Goal: Task Accomplishment & Management: Complete application form

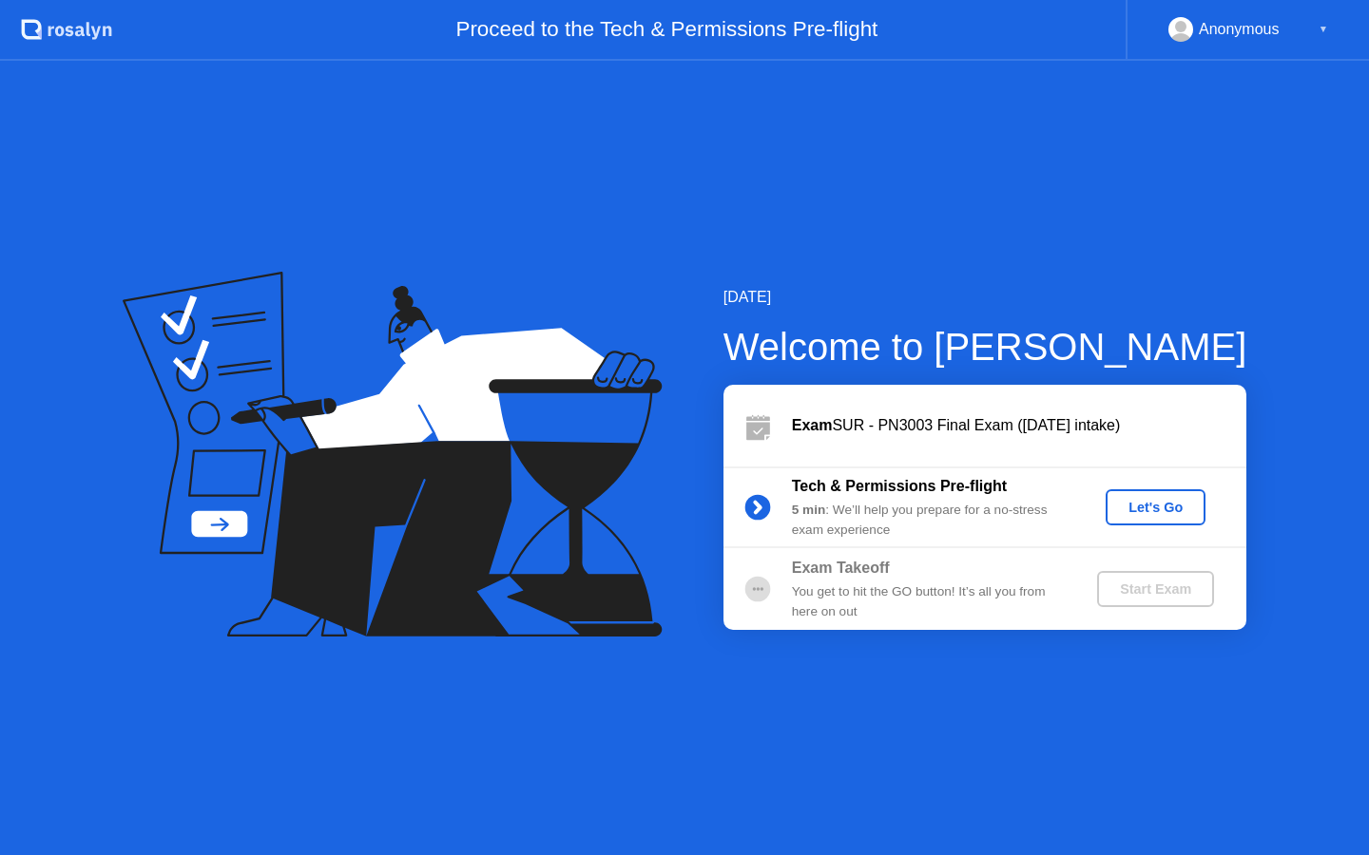
click at [1155, 523] on button "Let's Go" at bounding box center [1155, 508] width 100 height 36
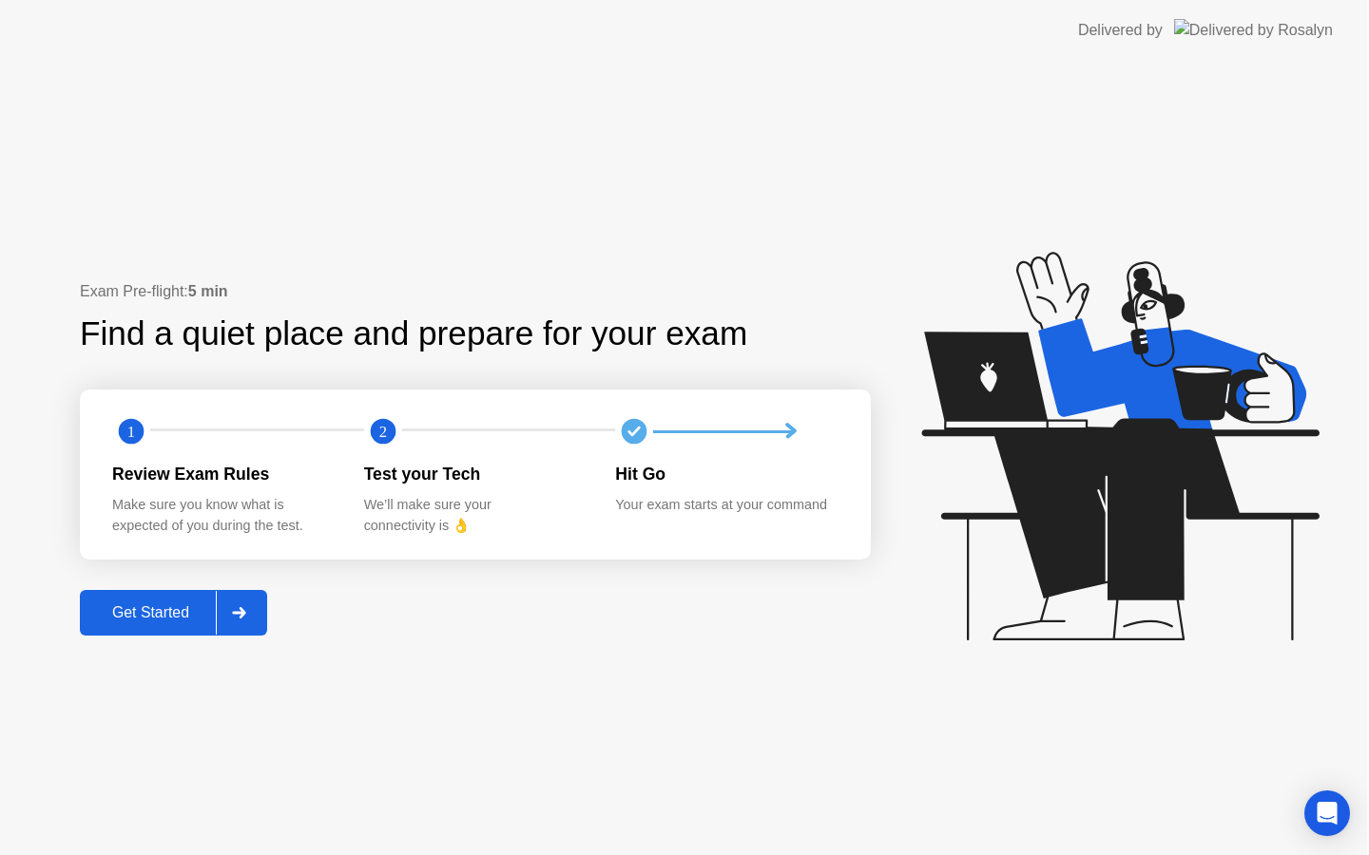
click at [1153, 501] on icon at bounding box center [1119, 446] width 397 height 389
click at [163, 618] on div "Get Started" at bounding box center [151, 613] width 130 height 17
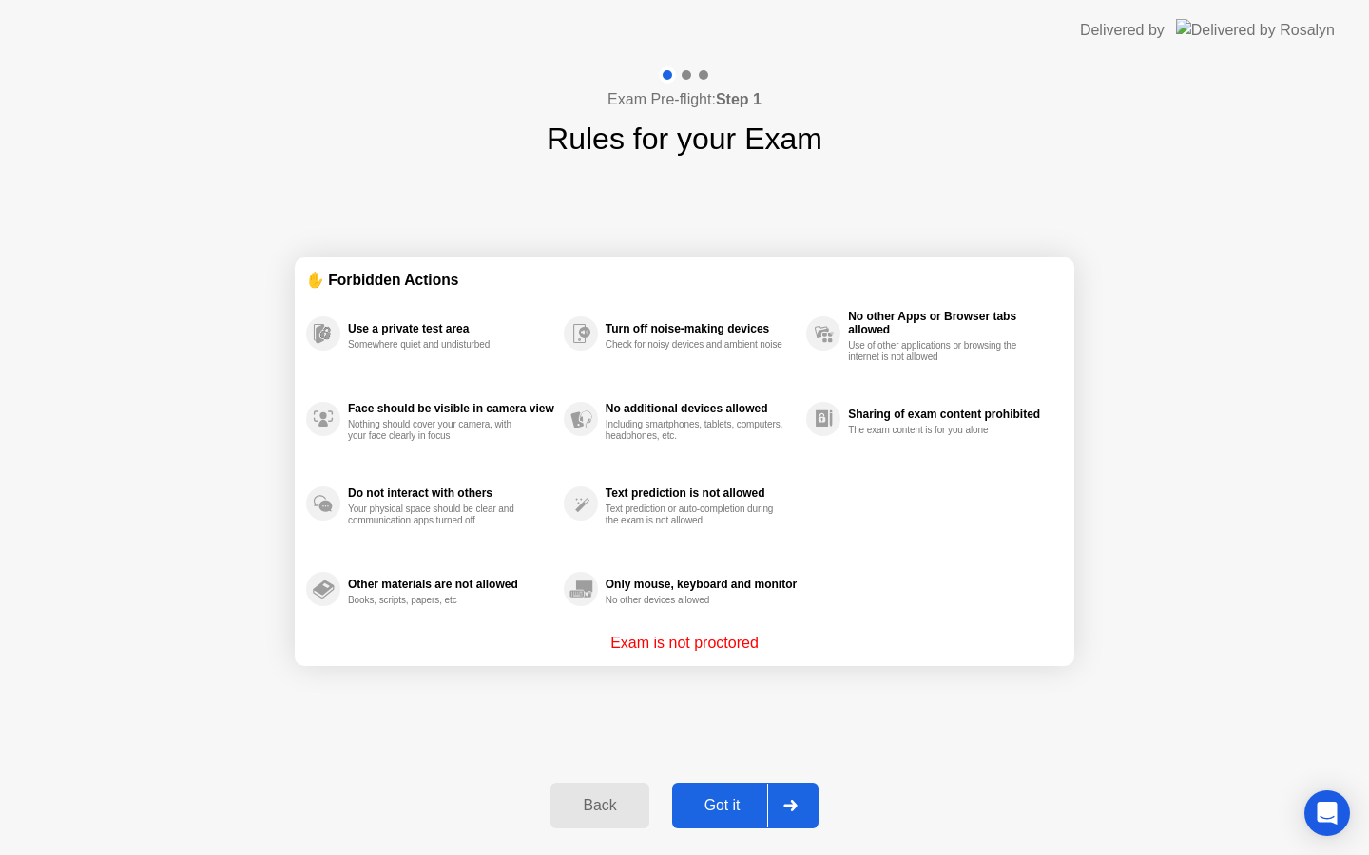
click at [729, 793] on button "Got it" at bounding box center [745, 806] width 146 height 46
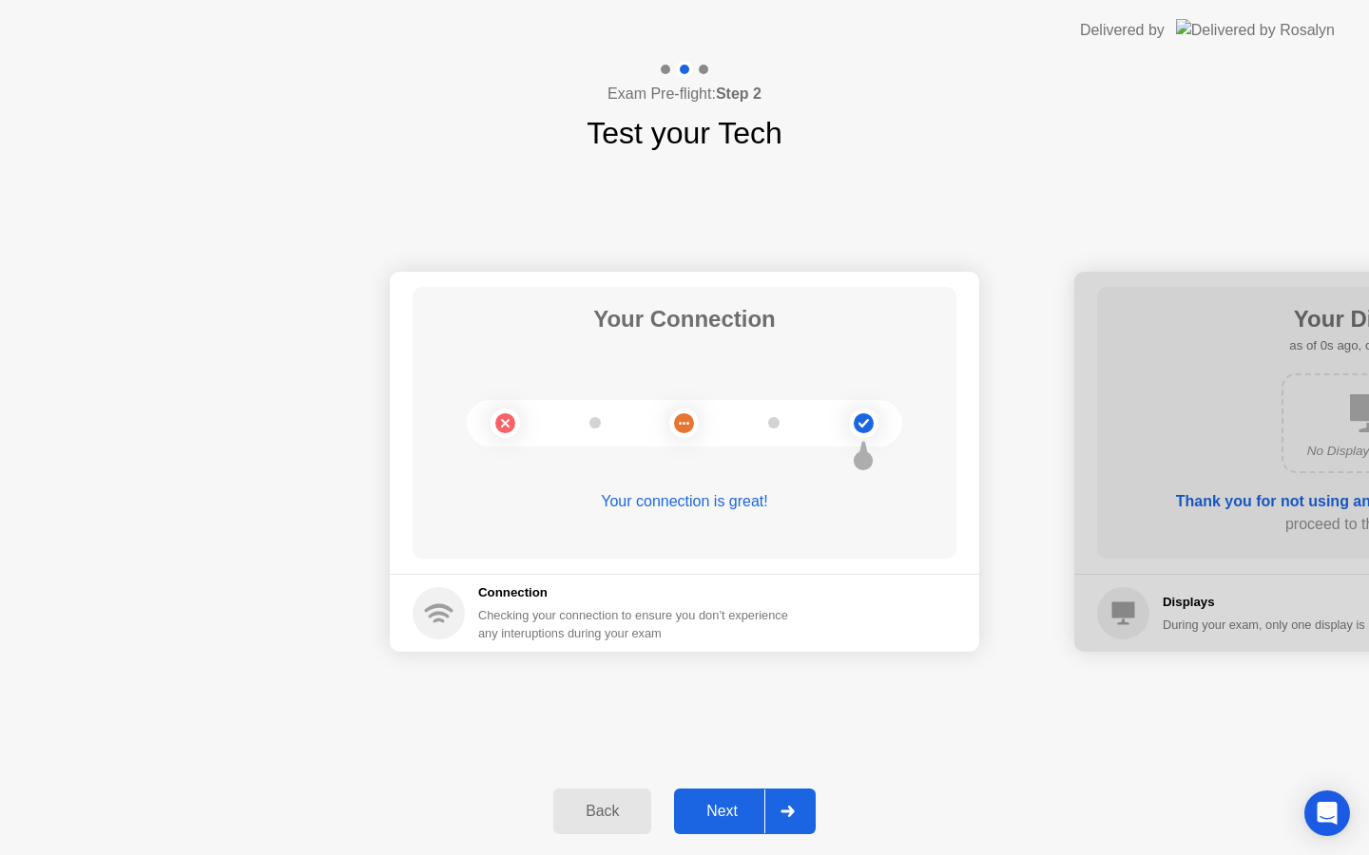
click at [702, 818] on div "Next" at bounding box center [722, 811] width 85 height 17
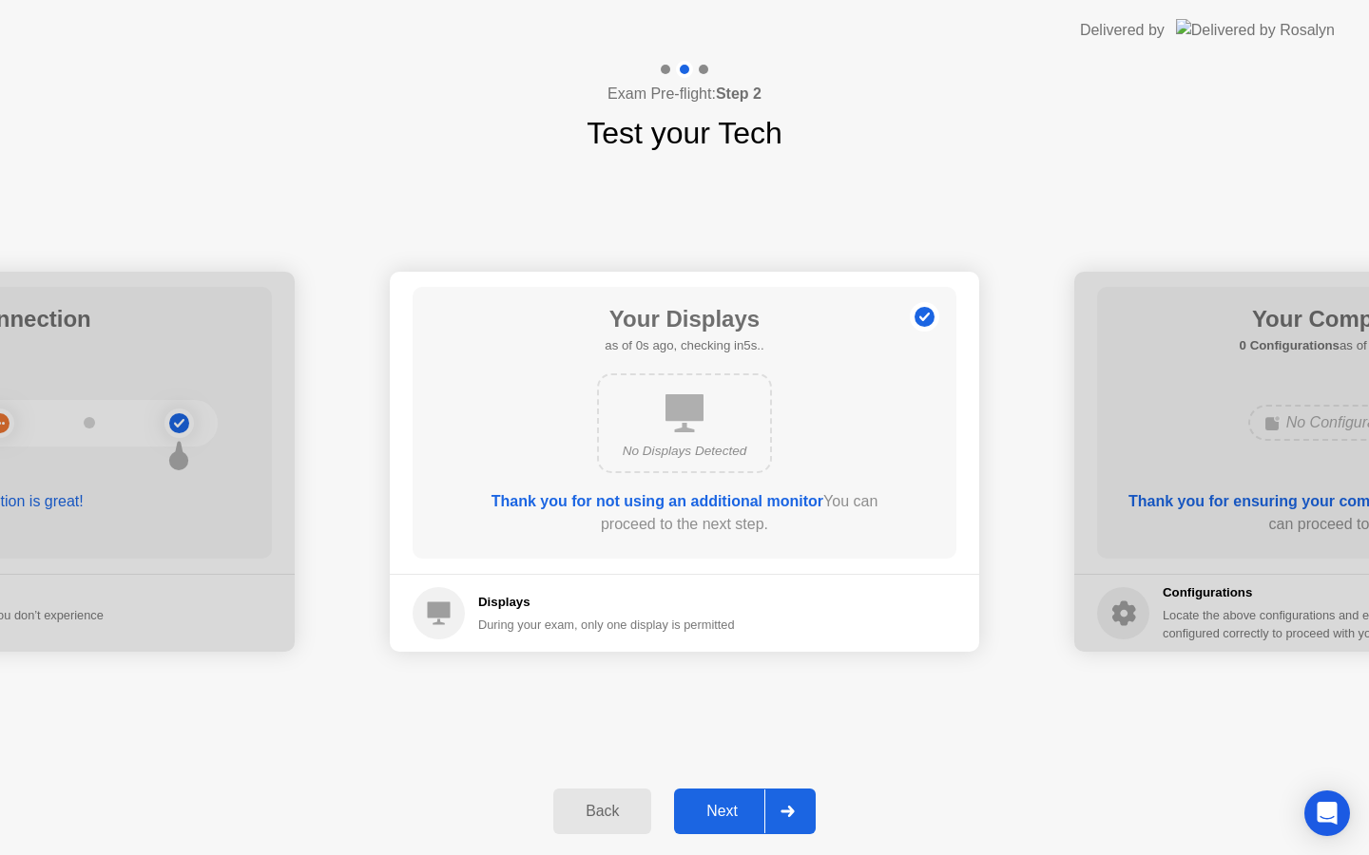
click at [702, 817] on div "Next" at bounding box center [722, 811] width 85 height 17
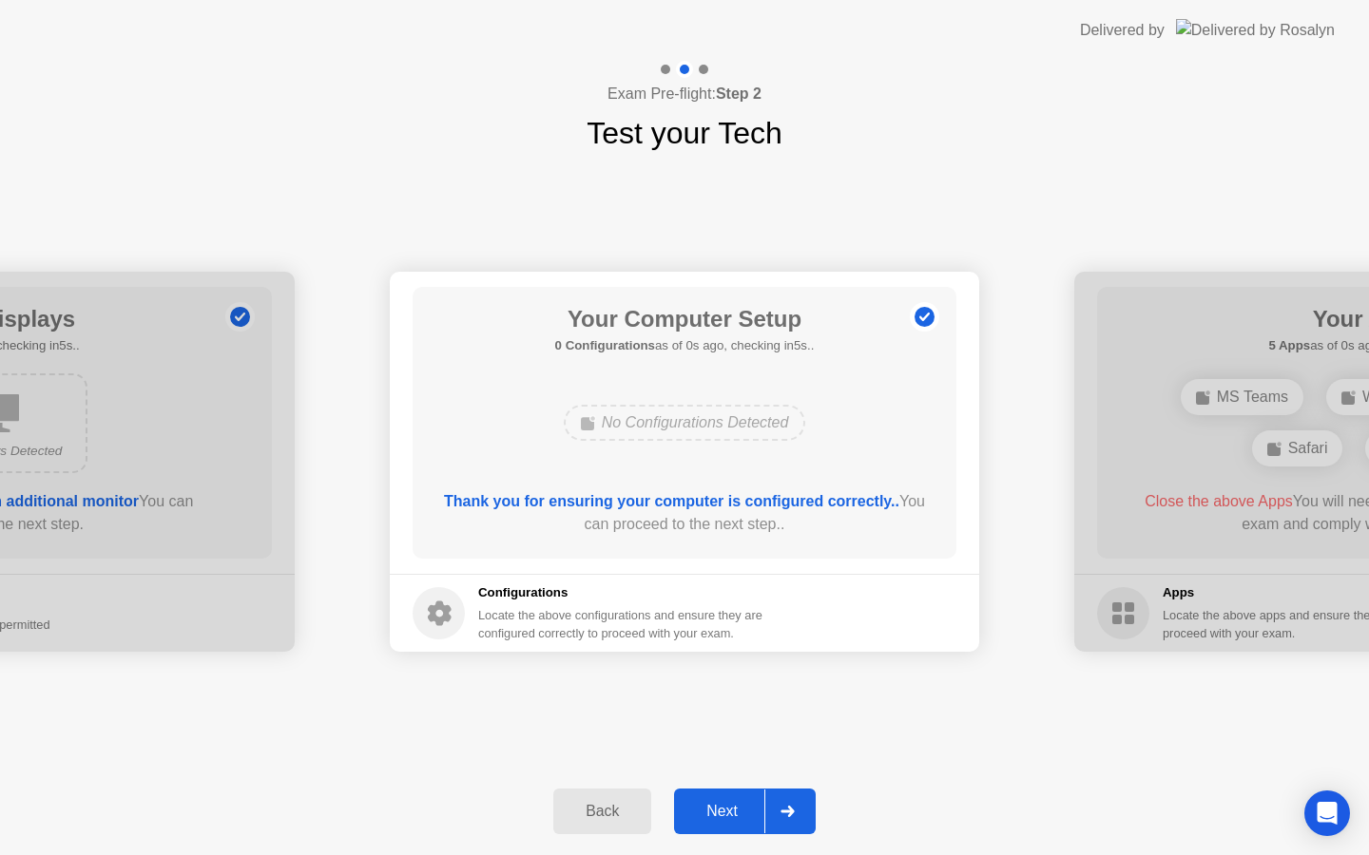
click at [702, 815] on div "Next" at bounding box center [722, 811] width 85 height 17
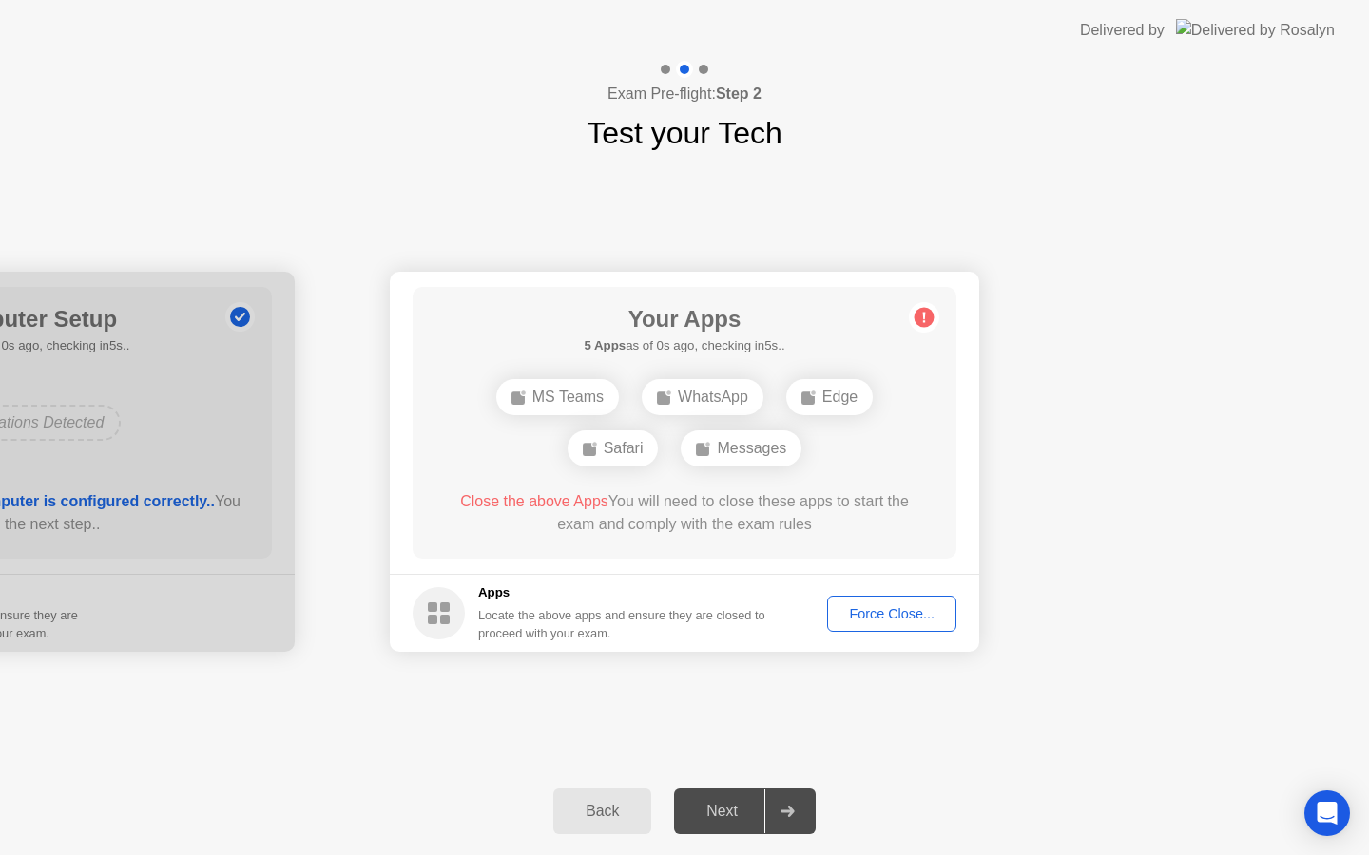
click at [702, 815] on div "Next" at bounding box center [722, 811] width 85 height 17
click at [919, 608] on div "Force Close..." at bounding box center [892, 613] width 116 height 15
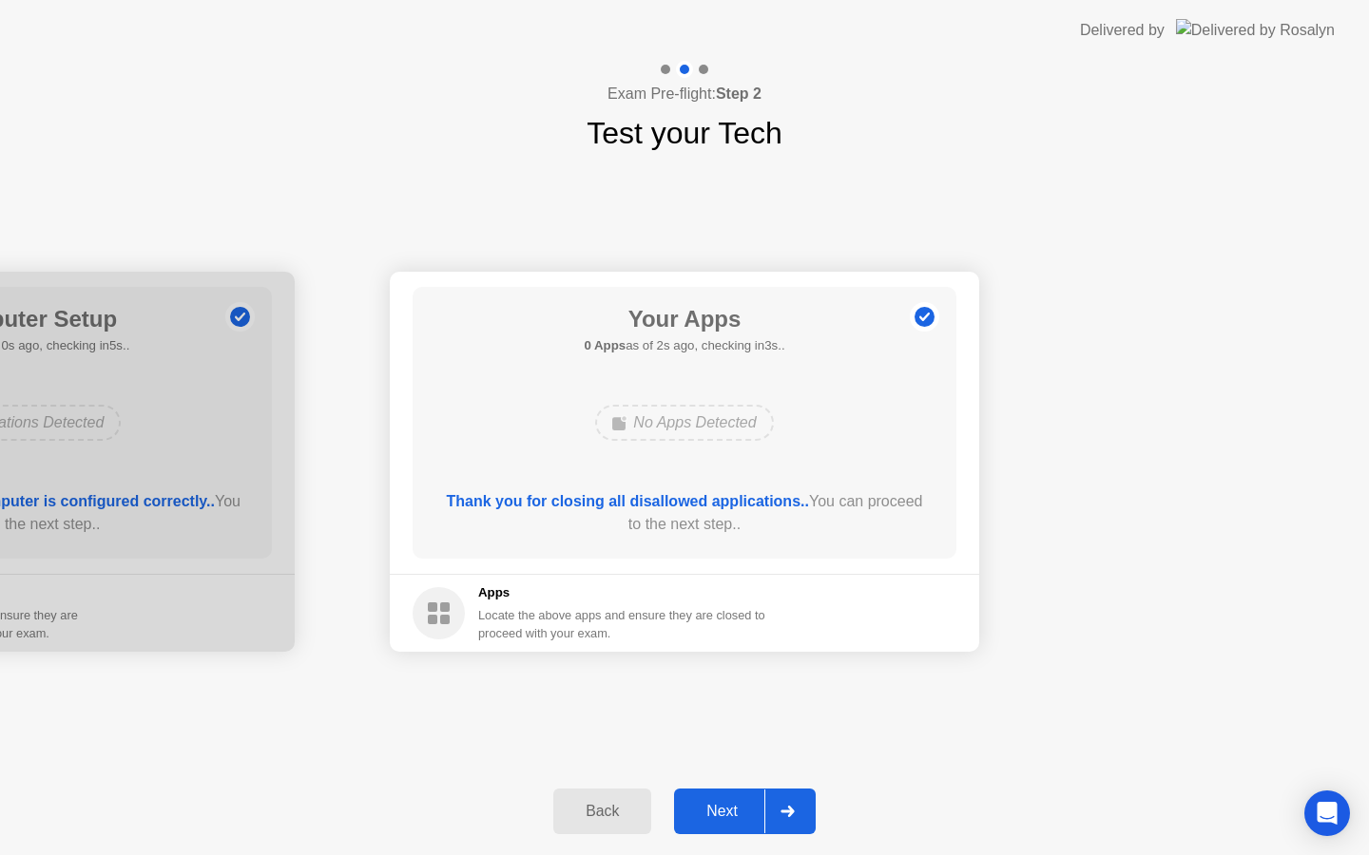
click at [715, 814] on div "Next" at bounding box center [722, 811] width 85 height 17
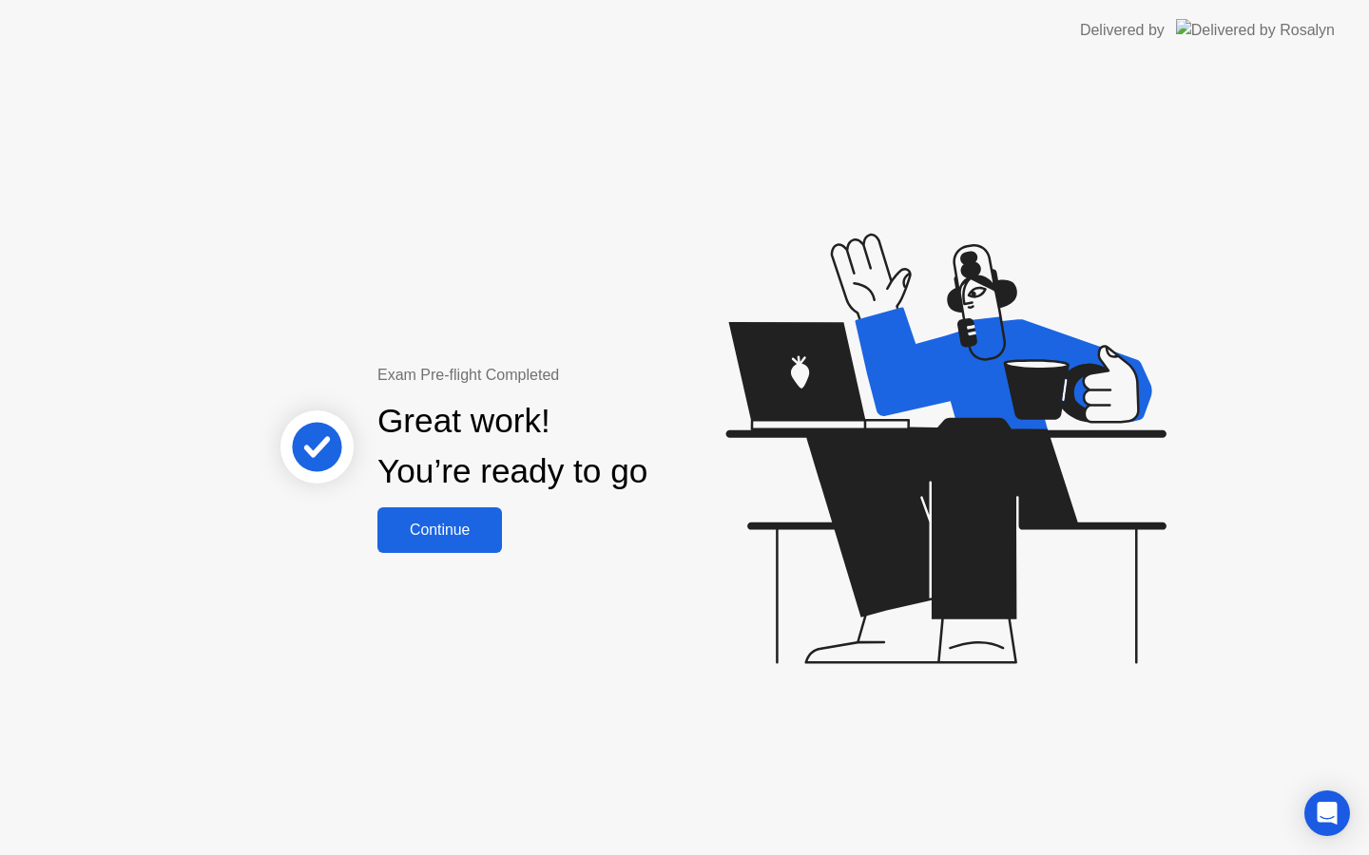
click at [421, 537] on div "Continue" at bounding box center [439, 530] width 113 height 17
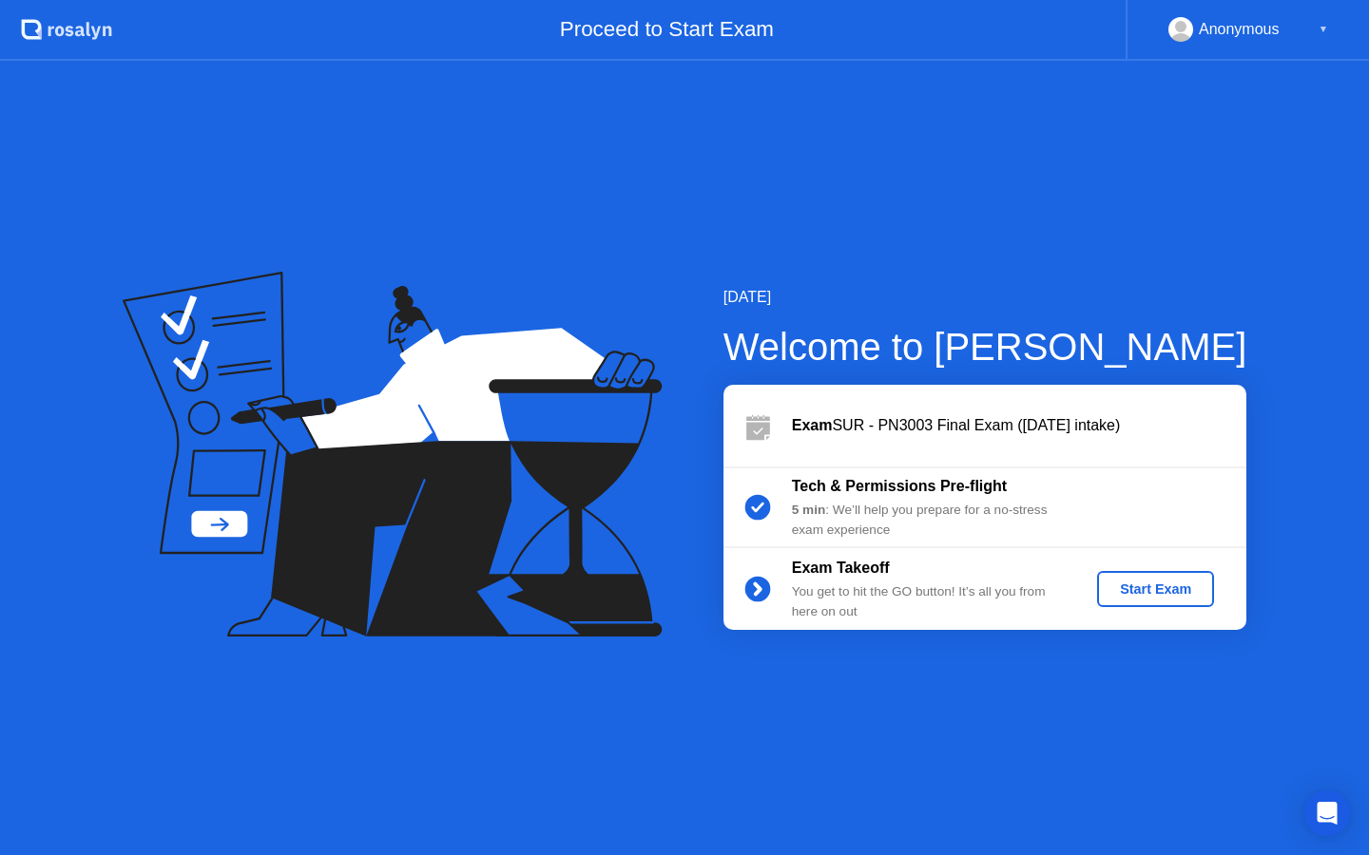
click at [1157, 578] on button "Start Exam" at bounding box center [1155, 589] width 117 height 36
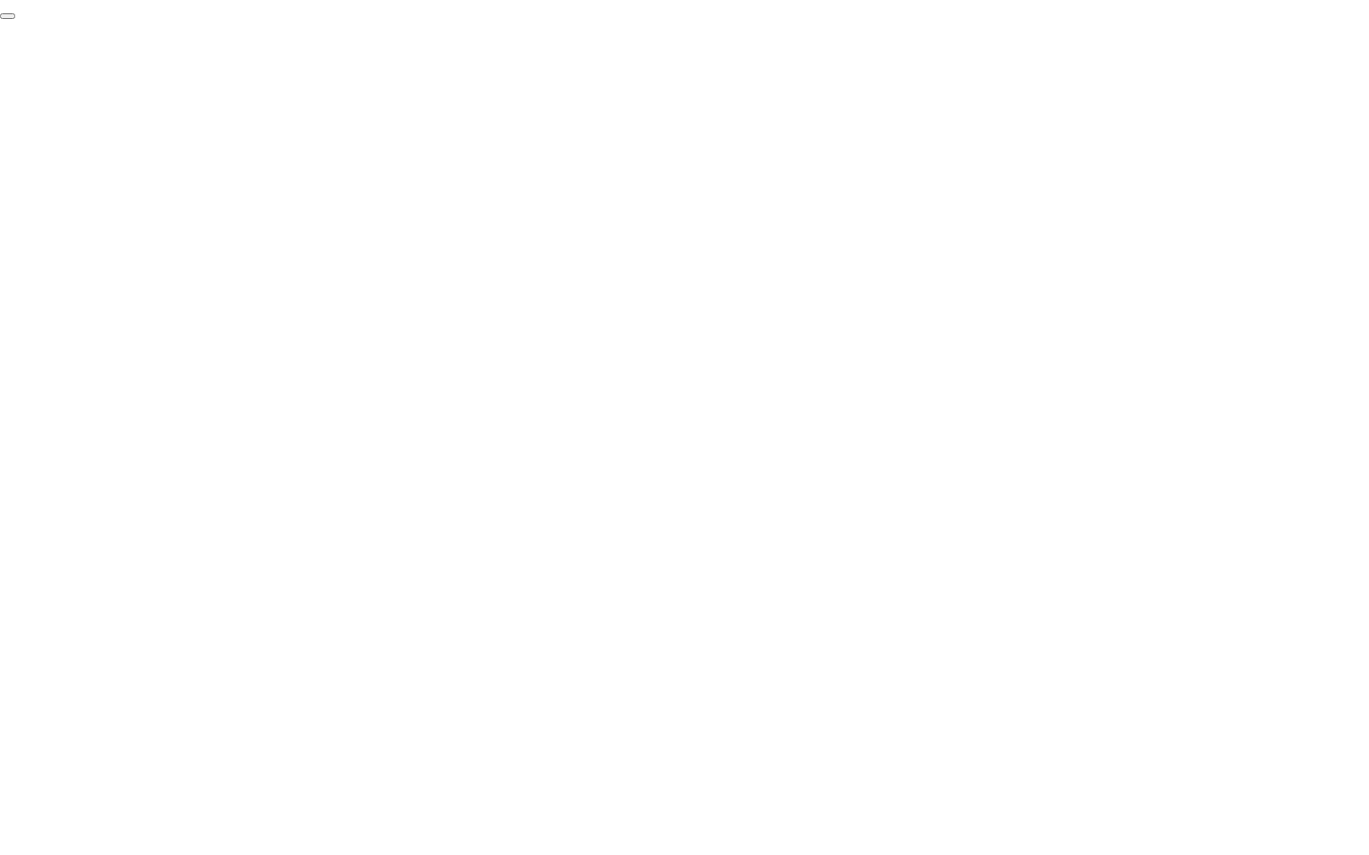
click at [15, 19] on button "End Proctoring Session" at bounding box center [7, 16] width 15 height 6
